Goal: Information Seeking & Learning: Compare options

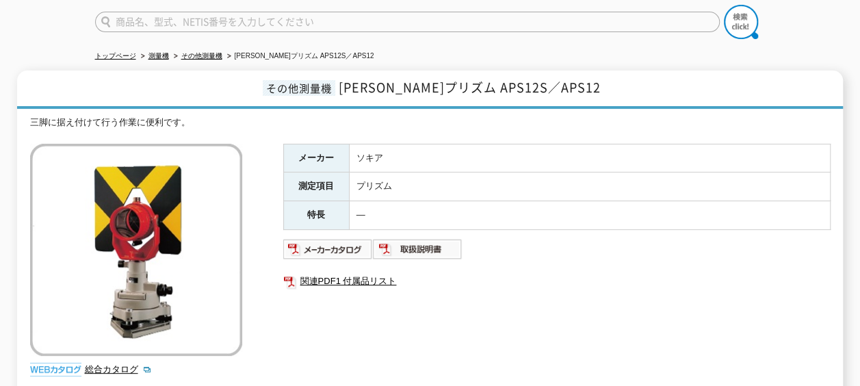
scroll to position [205, 0]
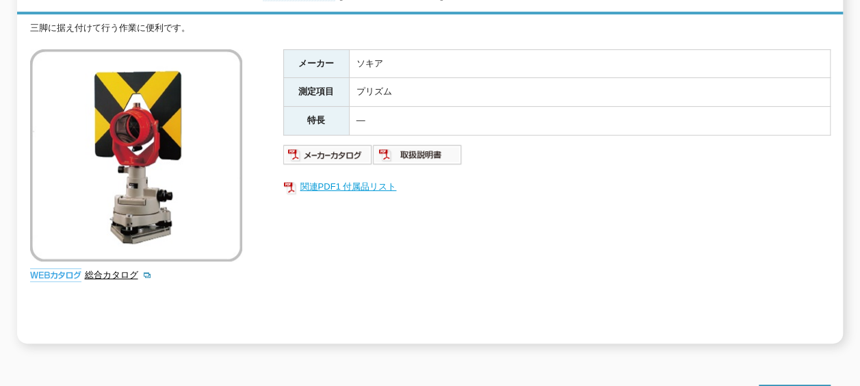
click at [315, 178] on link "関連PDF1 付属品リスト" at bounding box center [556, 187] width 547 height 18
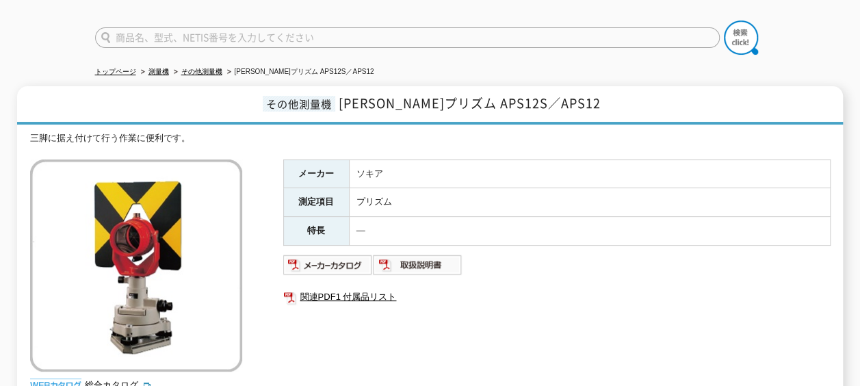
scroll to position [137, 0]
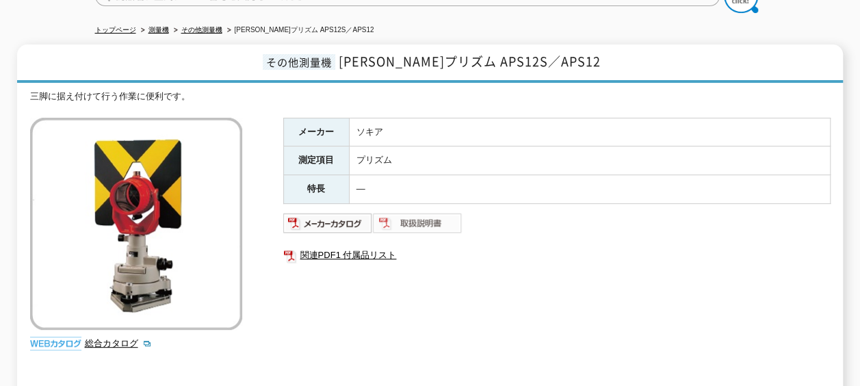
click at [420, 213] on img at bounding box center [418, 223] width 90 height 22
click at [324, 246] on link "関連PDF1 付属品リスト" at bounding box center [556, 255] width 547 height 18
click at [593, 175] on td "―" at bounding box center [589, 189] width 481 height 29
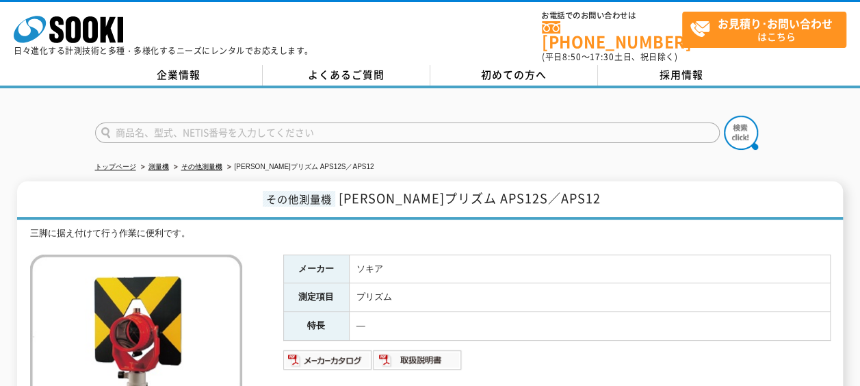
scroll to position [68, 0]
click at [205, 163] on link "その他測量機" at bounding box center [201, 167] width 41 height 8
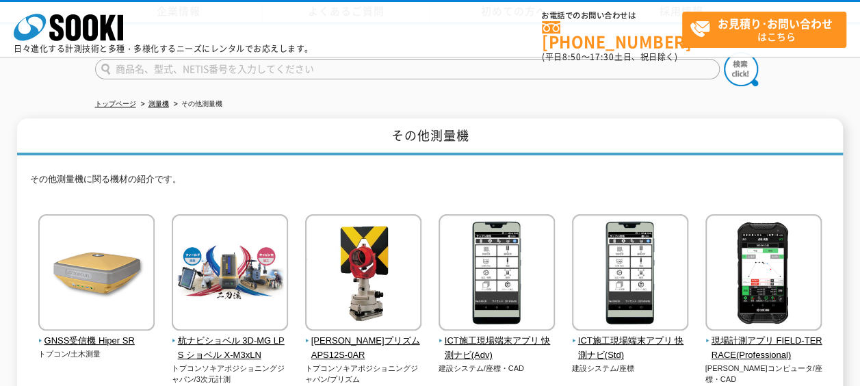
scroll to position [137, 0]
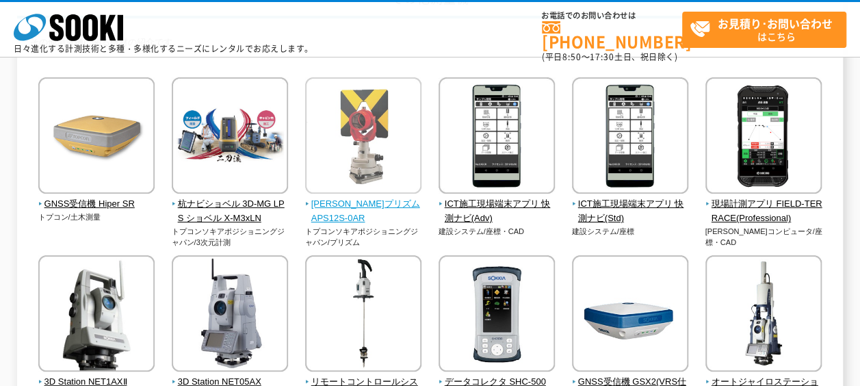
click at [374, 207] on span "[PERSON_NAME]プリズム APS12S-0AR" at bounding box center [363, 211] width 117 height 29
click at [386, 200] on span "[PERSON_NAME]プリズム APS12S-0AR" at bounding box center [363, 211] width 117 height 29
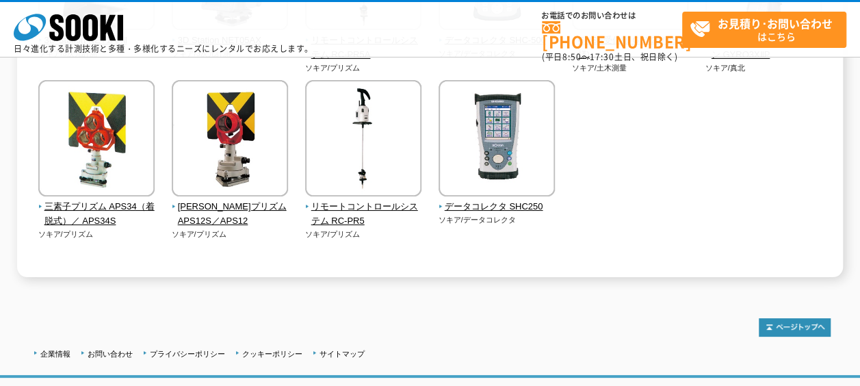
scroll to position [479, 0]
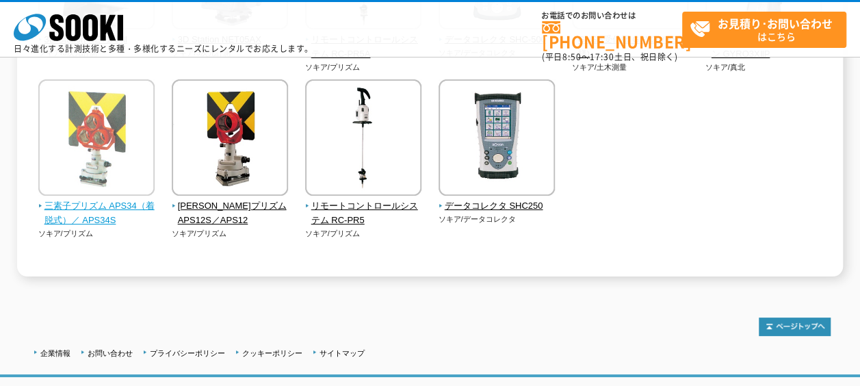
click at [109, 212] on span "三素子プリズム APS34（着脱式）／ APS34S" at bounding box center [96, 213] width 117 height 29
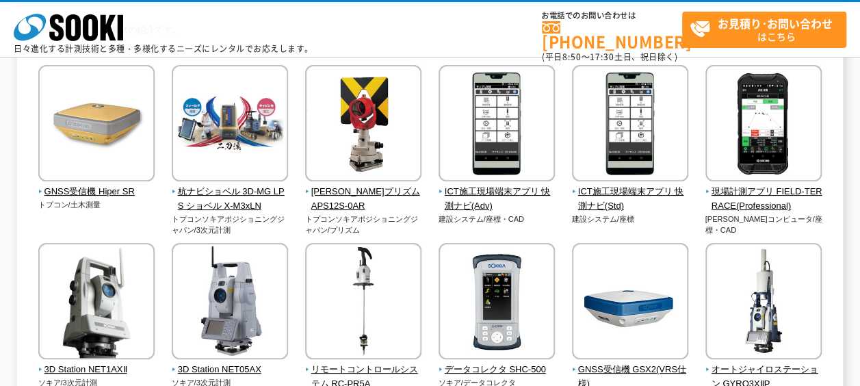
scroll to position [137, 0]
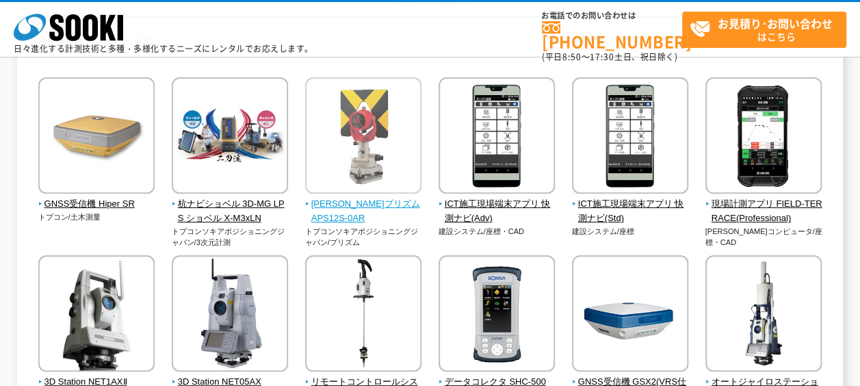
click at [345, 202] on span "[PERSON_NAME]プリズム APS12S-0AR" at bounding box center [363, 211] width 117 height 29
drag, startPoint x: 395, startPoint y: 185, endPoint x: 398, endPoint y: 178, distance: 8.3
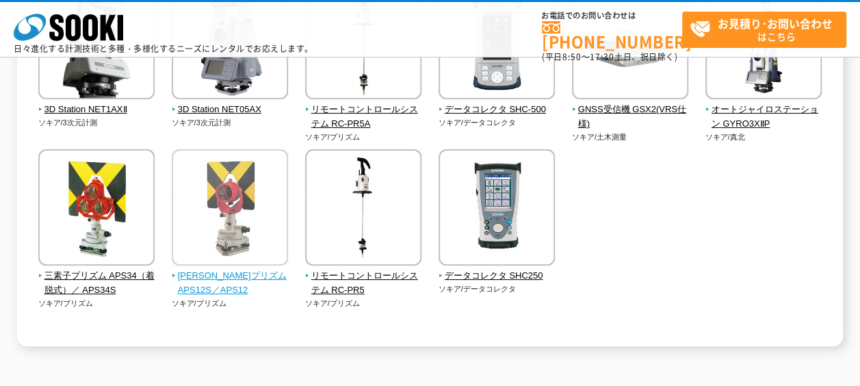
scroll to position [410, 0]
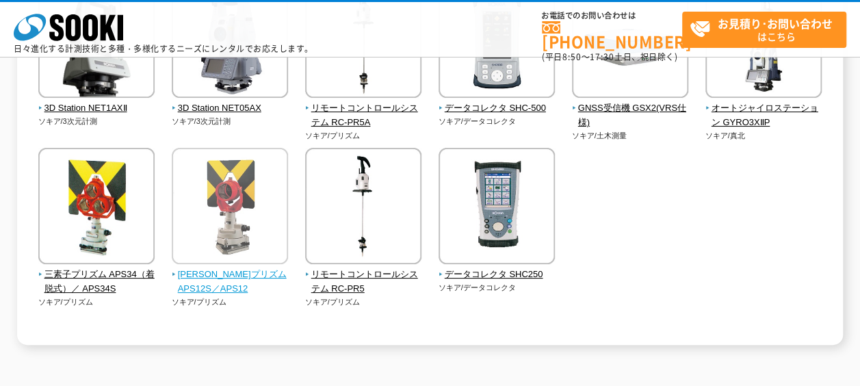
click at [243, 282] on span "一素子プリズム APS12S／APS12" at bounding box center [230, 281] width 117 height 29
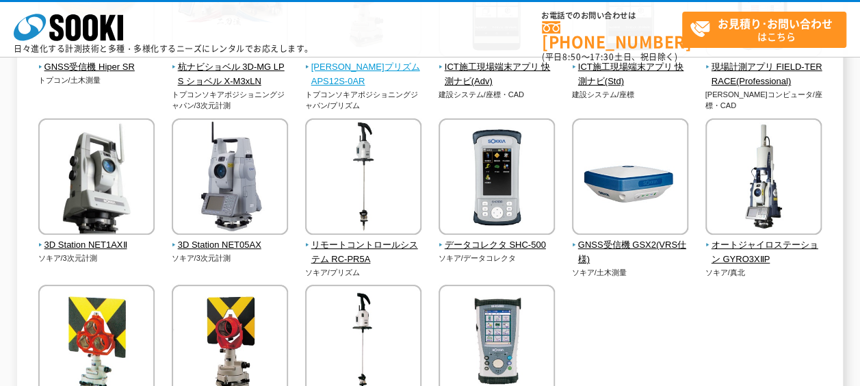
scroll to position [205, 0]
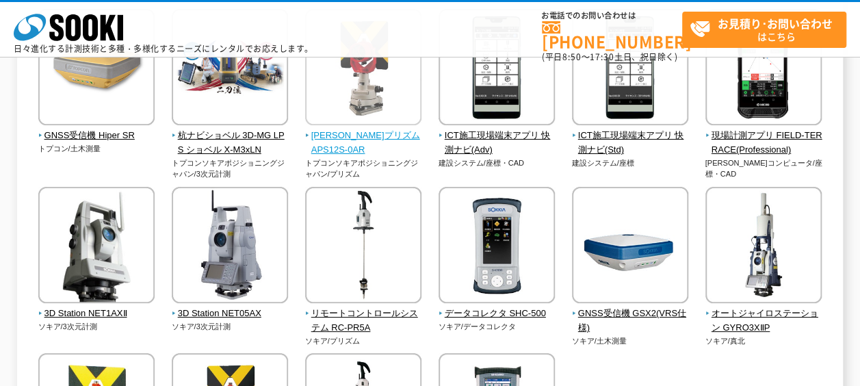
click at [347, 134] on span "[PERSON_NAME]プリズム APS12S-0AR" at bounding box center [363, 143] width 117 height 29
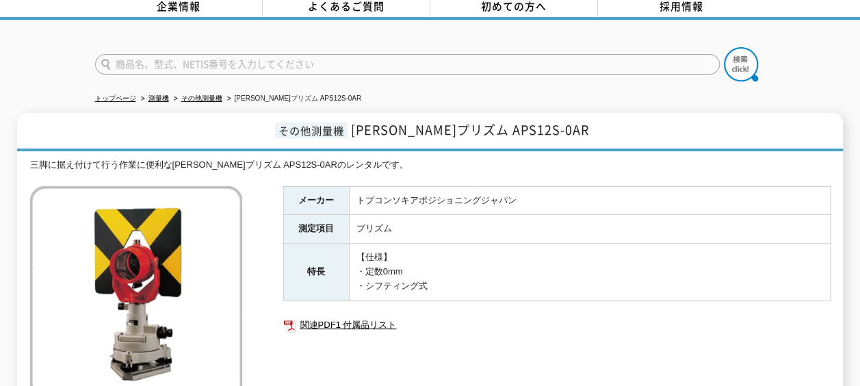
scroll to position [137, 0]
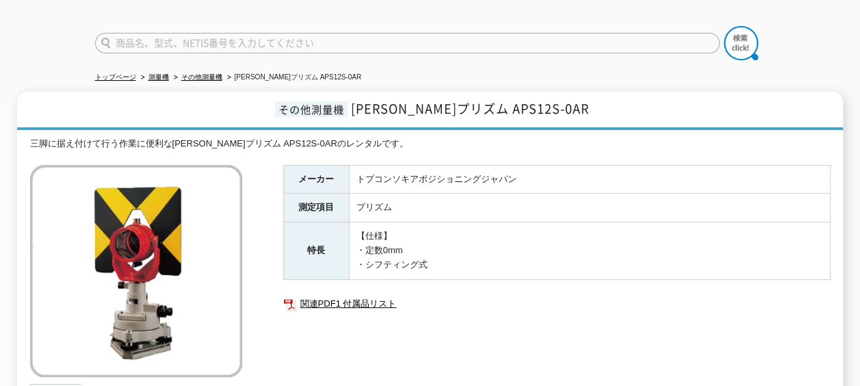
scroll to position [68, 0]
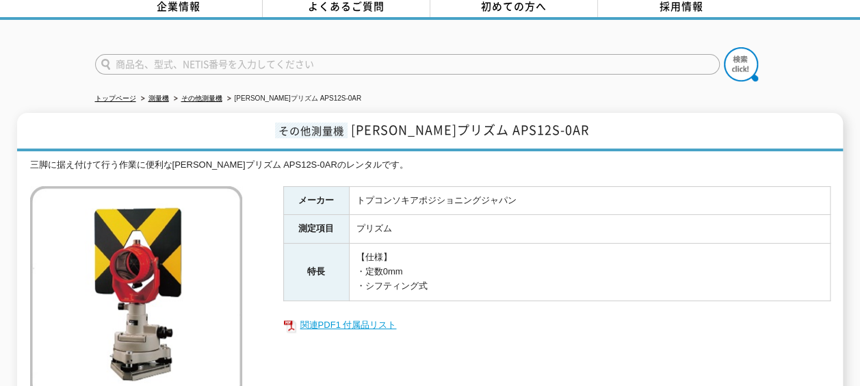
click at [345, 316] on link "関連PDF1 付属品リスト" at bounding box center [556, 325] width 547 height 18
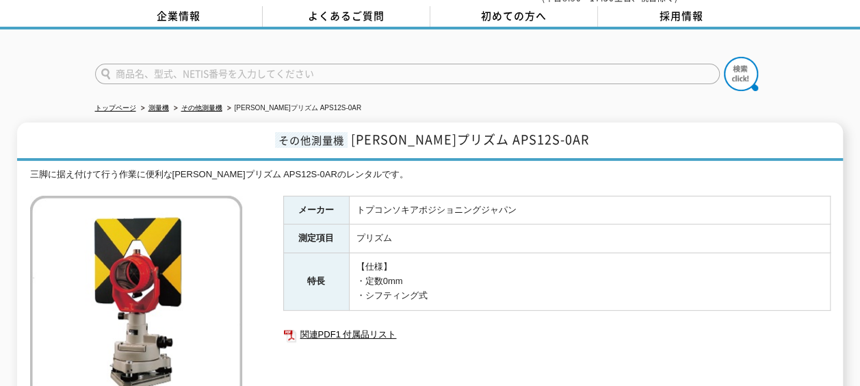
scroll to position [137, 0]
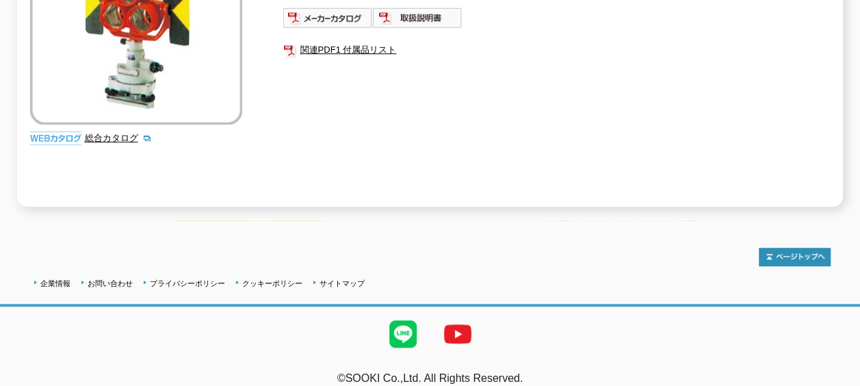
scroll to position [137, 0]
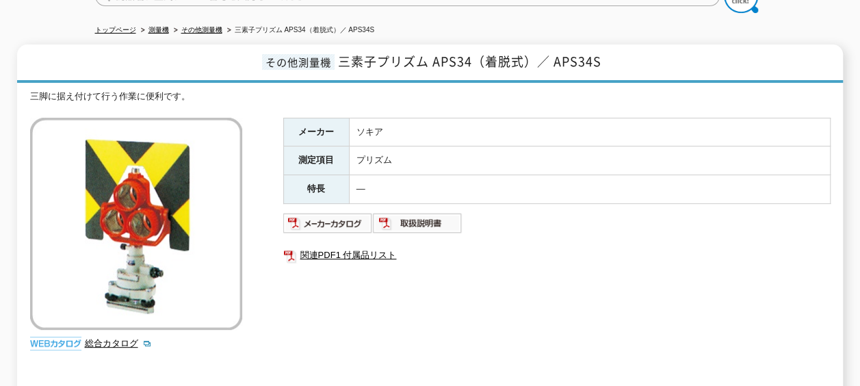
drag, startPoint x: 0, startPoint y: 0, endPoint x: 453, endPoint y: 186, distance: 490.2
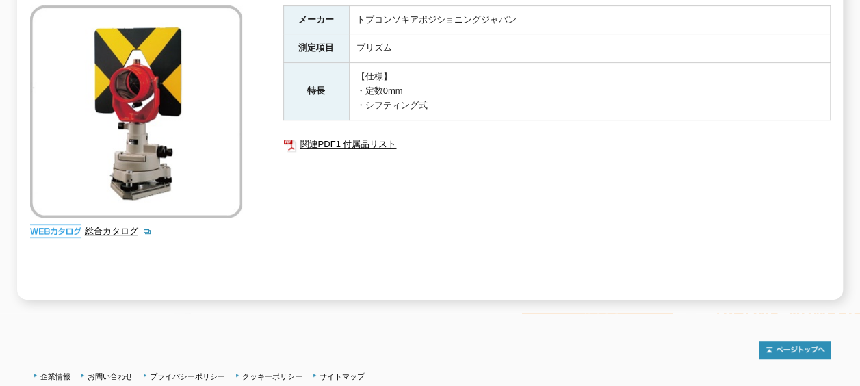
scroll to position [142, 0]
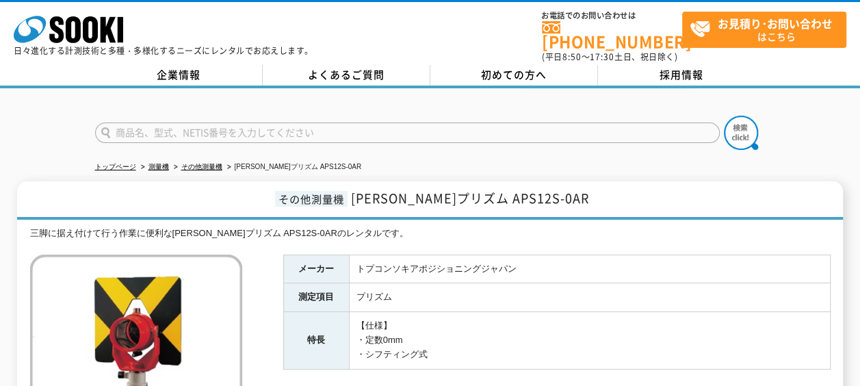
scroll to position [68, 0]
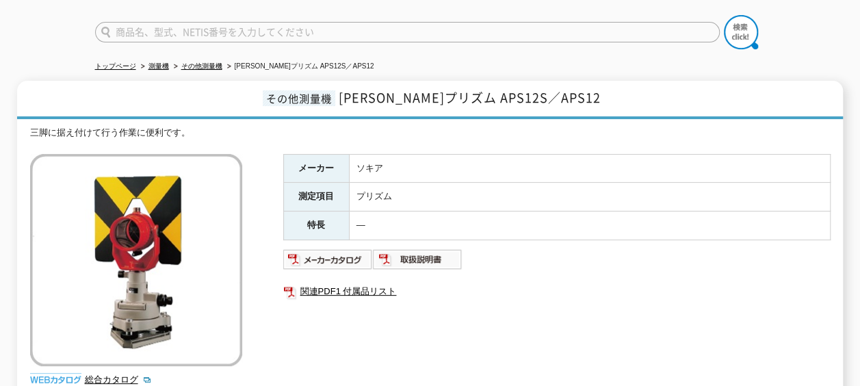
scroll to position [68, 0]
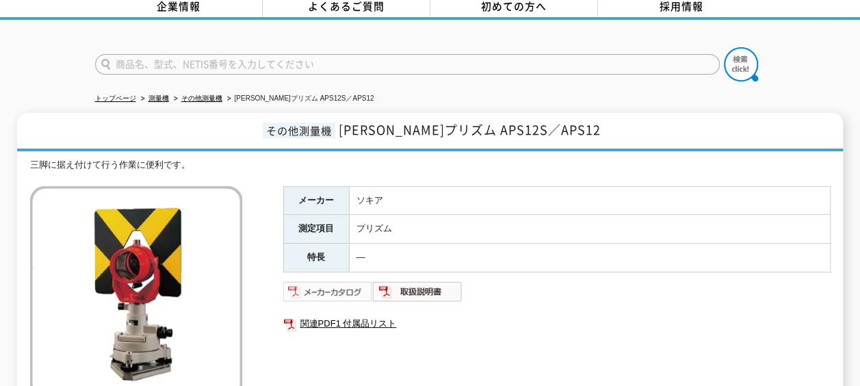
click at [334, 281] on img at bounding box center [328, 291] width 90 height 22
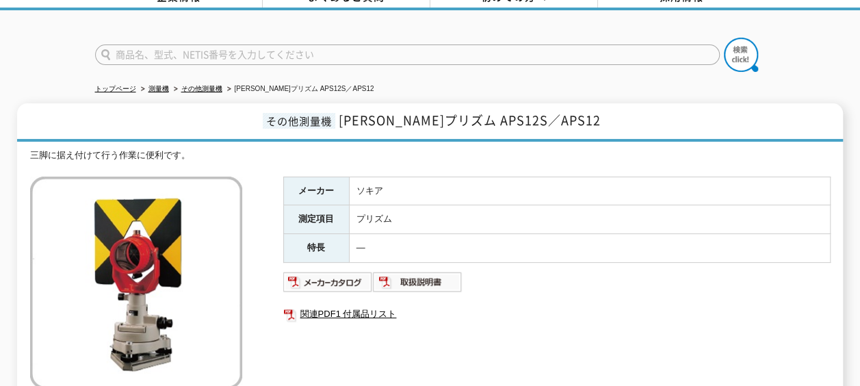
scroll to position [0, 0]
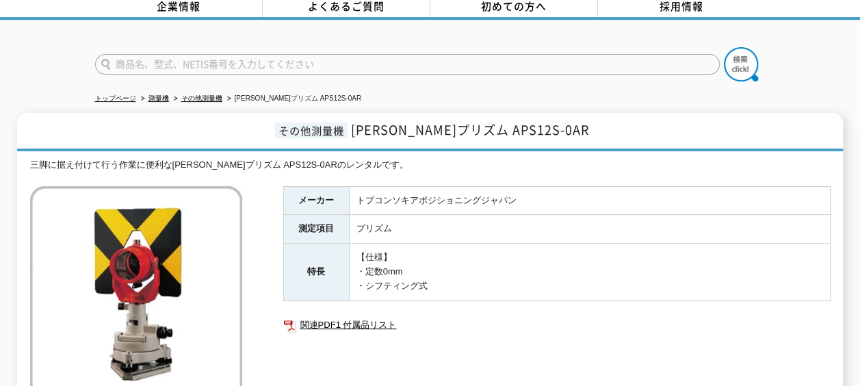
scroll to position [137, 0]
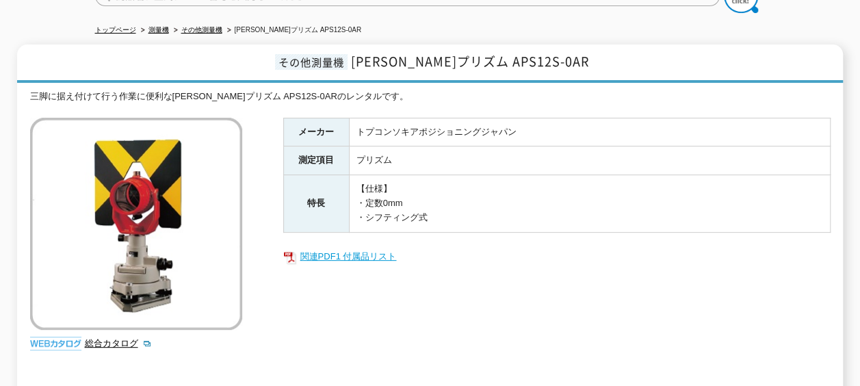
click at [356, 248] on link "関連PDF1 付属品リスト" at bounding box center [556, 257] width 547 height 18
drag, startPoint x: 373, startPoint y: 94, endPoint x: 410, endPoint y: 88, distance: 37.6
click at [410, 90] on div "三脚に据え付けて行う作業に便利な[PERSON_NAME]プリズム APS12S-0ARのレンタルです。 総合カタログ メーカー トプコンソキアポジショニング…" at bounding box center [430, 251] width 800 height 322
click at [561, 127] on td "トプコンソキアポジショニングジャパン" at bounding box center [589, 132] width 481 height 29
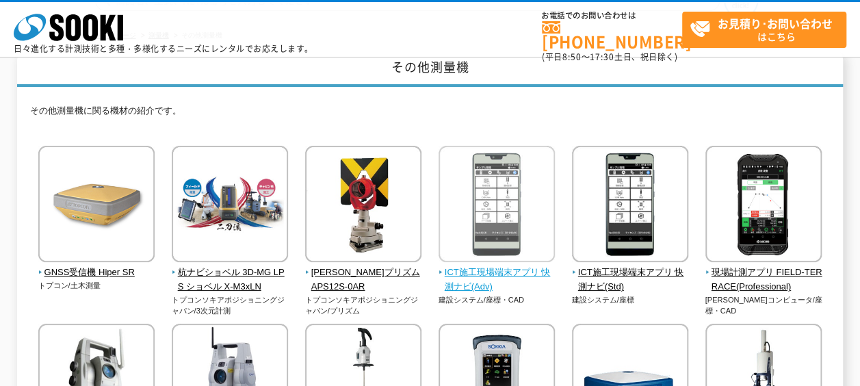
scroll to position [137, 0]
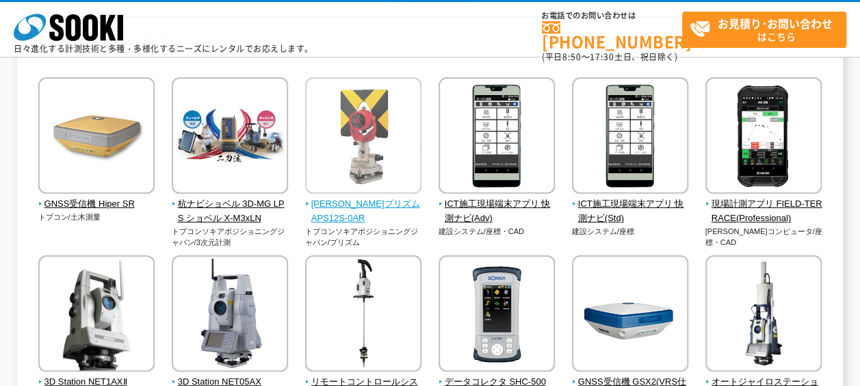
click at [348, 206] on span "[PERSON_NAME]プリズム APS12S-0AR" at bounding box center [363, 211] width 117 height 29
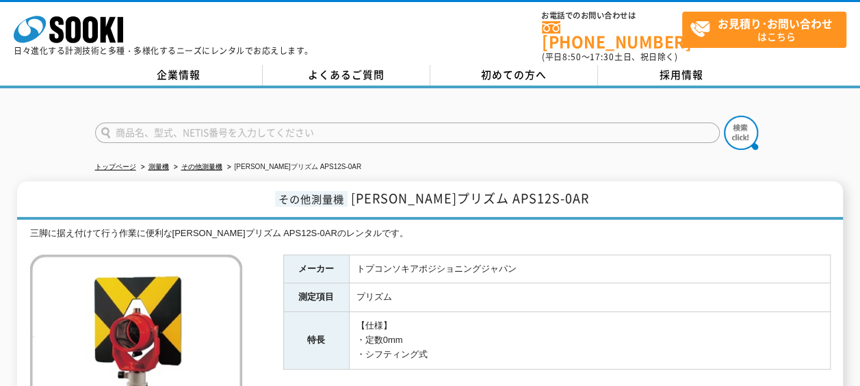
click at [390, 334] on td "【仕様】 ・定数0mm ・シフティング式" at bounding box center [589, 340] width 481 height 57
click at [461, 327] on td "【仕様】 ・定数0mm ・シフティング式" at bounding box center [589, 340] width 481 height 57
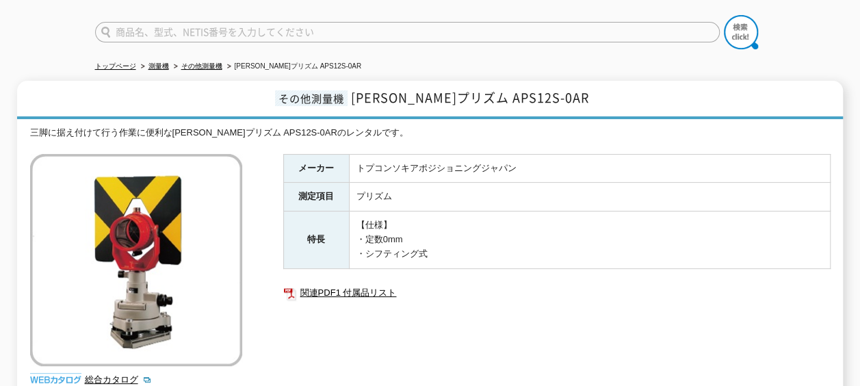
scroll to position [137, 0]
